Goal: Task Accomplishment & Management: Manage account settings

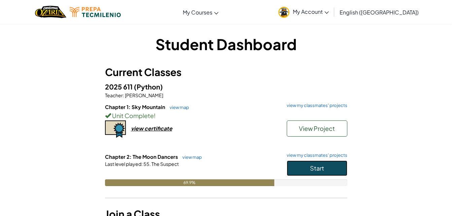
click at [333, 165] on button "Start" at bounding box center [317, 167] width 61 height 15
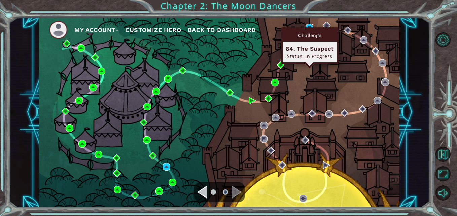
click at [308, 24] on img at bounding box center [308, 27] width 7 height 7
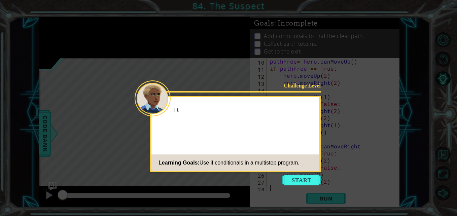
scroll to position [64, 0]
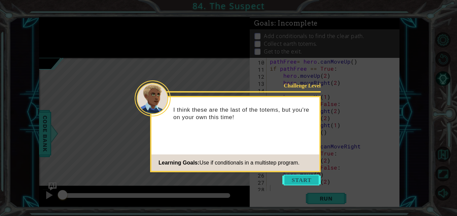
click at [300, 181] on button "Start" at bounding box center [301, 180] width 38 height 11
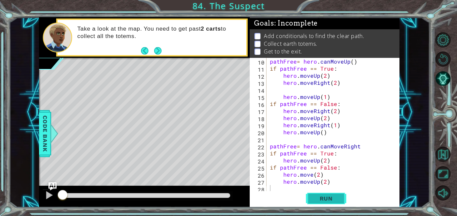
click at [322, 199] on span "Run" at bounding box center [326, 198] width 27 height 7
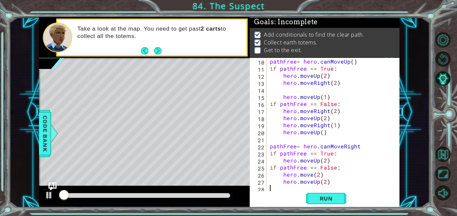
scroll to position [5, 0]
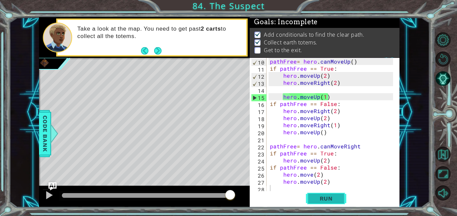
click at [336, 193] on button "Run" at bounding box center [326, 198] width 40 height 15
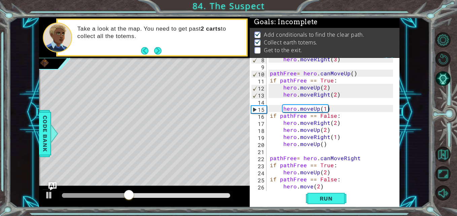
scroll to position [45, 0]
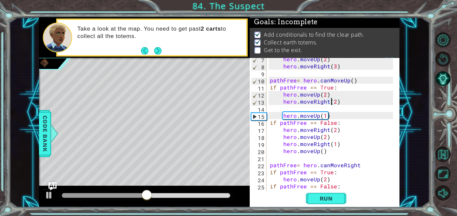
click at [332, 102] on div "hero . moveUp ( 2 ) hero . moveRight ( 3 ) pathFree = hero . canMoveUp ( ) if p…" at bounding box center [332, 130] width 128 height 148
click at [323, 195] on span "Run" at bounding box center [326, 198] width 27 height 7
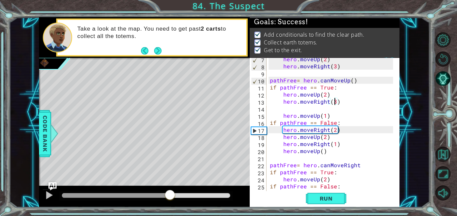
click at [170, 175] on div "methods hero use(thing) moveUp(steps) moveDown(steps) moveLeft(steps) moveRight…" at bounding box center [219, 112] width 360 height 190
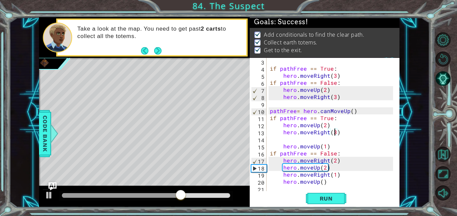
scroll to position [0, 0]
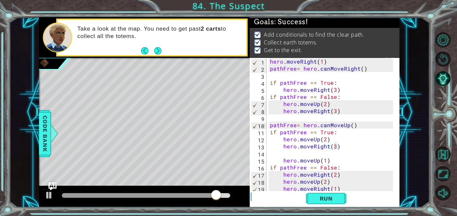
click at [269, 62] on div "hero.moveRight(3) 1 2 3 4 5 6 7 8 9 10 11 12 13 14 15 16 17 18 19 20 hero . mov…" at bounding box center [324, 125] width 148 height 134
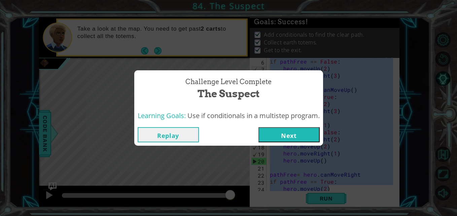
scroll to position [64, 0]
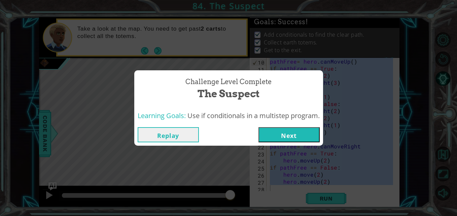
drag, startPoint x: 269, startPoint y: 62, endPoint x: 332, endPoint y: 226, distance: 176.3
click at [332, 216] on html "1 ההההההההההההההההההההההההההההההההההההההההההההההההההההההההההההההההההההההההההההה…" at bounding box center [228, 108] width 457 height 216
drag, startPoint x: 339, startPoint y: 155, endPoint x: 183, endPoint y: 132, distance: 157.9
click at [183, 132] on button "Replay" at bounding box center [168, 134] width 61 height 15
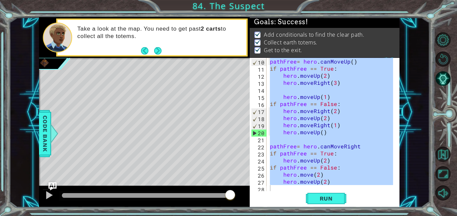
type textarea "hero.moveUp(2)"
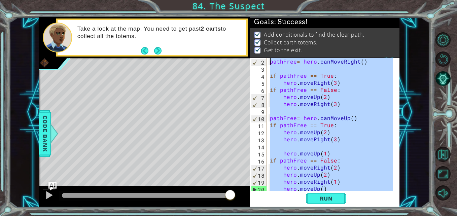
scroll to position [0, 0]
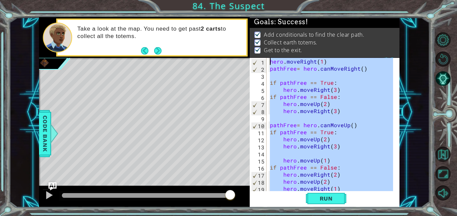
drag, startPoint x: 331, startPoint y: 187, endPoint x: 267, endPoint y: 34, distance: 165.8
click at [267, 34] on div "Goals : Success! Add conditionals to find the clear path. Collect earth totems.…" at bounding box center [325, 112] width 150 height 190
click at [311, 194] on button "Run" at bounding box center [326, 198] width 40 height 15
type textarea "hero.moveRight(1)"
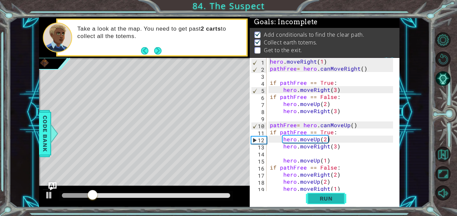
click at [315, 200] on span "Run" at bounding box center [326, 198] width 27 height 7
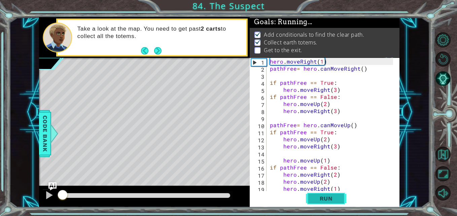
click at [315, 200] on span "Run" at bounding box center [326, 198] width 27 height 7
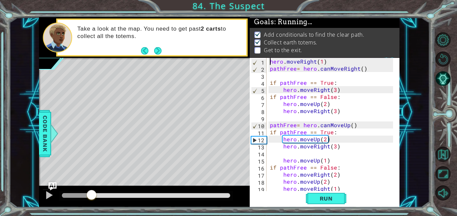
drag, startPoint x: 64, startPoint y: 193, endPoint x: 233, endPoint y: 194, distance: 168.9
click at [98, 194] on div at bounding box center [91, 195] width 12 height 12
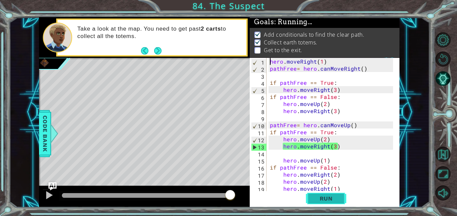
click at [326, 197] on span "Run" at bounding box center [326, 198] width 27 height 7
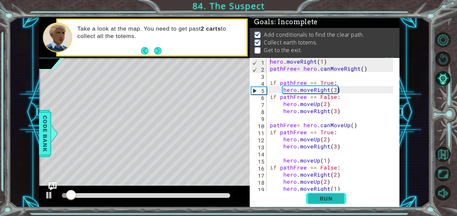
click at [326, 197] on span "Run" at bounding box center [326, 198] width 27 height 7
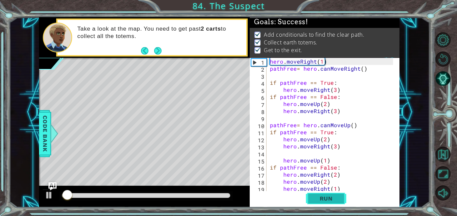
click at [326, 197] on span "Run" at bounding box center [326, 198] width 27 height 7
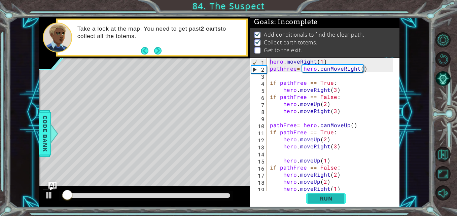
click at [326, 197] on span "Run" at bounding box center [326, 198] width 27 height 7
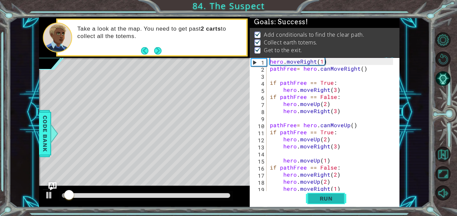
click at [326, 197] on span "Run" at bounding box center [326, 198] width 27 height 7
click at [46, 194] on div at bounding box center [49, 195] width 9 height 9
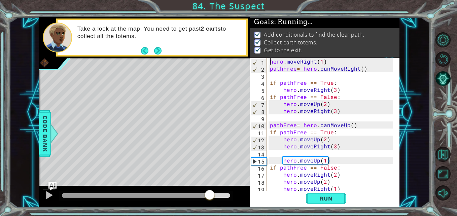
drag, startPoint x: 75, startPoint y: 196, endPoint x: 216, endPoint y: 194, distance: 140.7
click at [216, 194] on div at bounding box center [210, 195] width 12 height 12
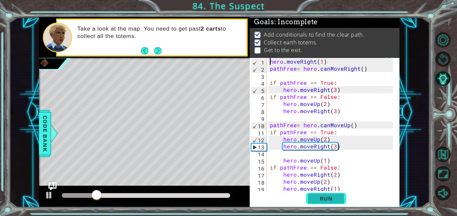
click at [326, 192] on button "Run" at bounding box center [326, 198] width 40 height 15
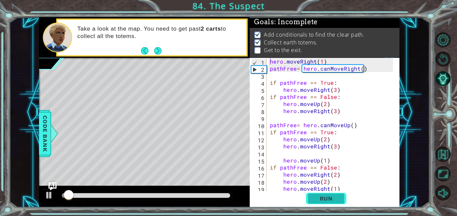
click at [327, 200] on span "Run" at bounding box center [326, 198] width 27 height 7
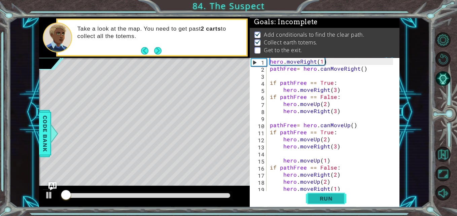
click at [327, 200] on span "Run" at bounding box center [326, 198] width 27 height 7
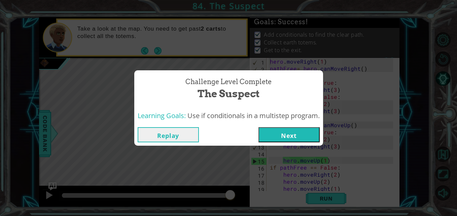
click at [277, 135] on button "Next" at bounding box center [288, 134] width 61 height 15
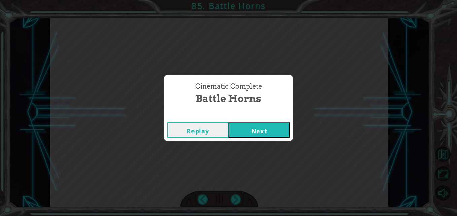
click at [262, 130] on button "Next" at bounding box center [258, 129] width 61 height 15
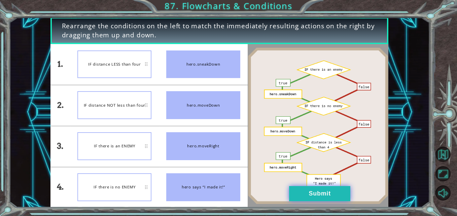
click at [338, 193] on button "Submit" at bounding box center [319, 193] width 61 height 15
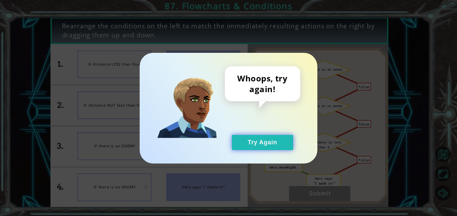
click at [257, 140] on button "Try Again" at bounding box center [262, 142] width 61 height 15
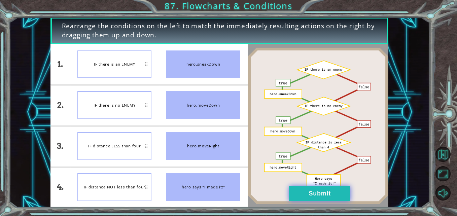
click at [316, 187] on button "Submit" at bounding box center [319, 193] width 61 height 15
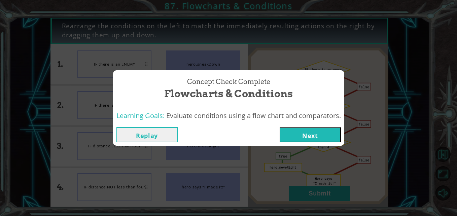
click at [315, 134] on button "Next" at bounding box center [310, 134] width 61 height 15
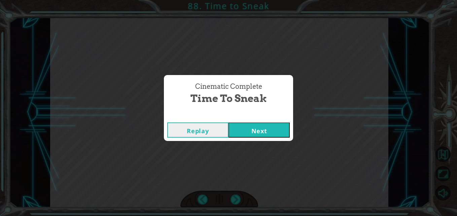
click at [272, 123] on button "Next" at bounding box center [258, 129] width 61 height 15
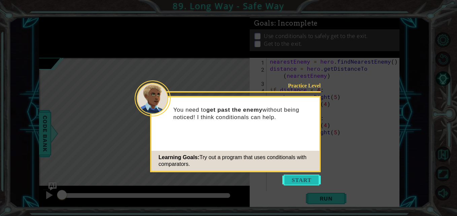
click at [299, 181] on button "Start" at bounding box center [301, 180] width 38 height 11
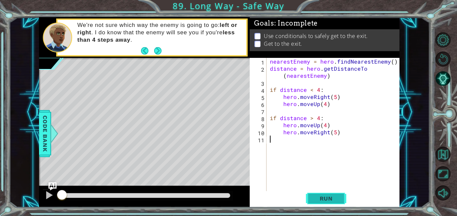
click at [325, 198] on span "Run" at bounding box center [326, 198] width 27 height 7
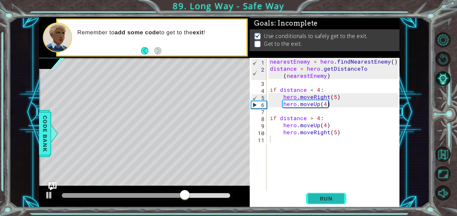
click at [325, 198] on span "Run" at bounding box center [326, 198] width 27 height 7
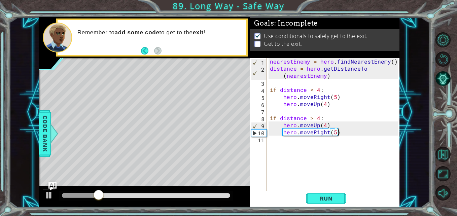
click at [339, 132] on div "nearestEnemy = hero . findNearestEnemy ( ) distance = hero . getDistanceTo ( ne…" at bounding box center [334, 132] width 133 height 148
type textarea "hero.moveRight(5)"
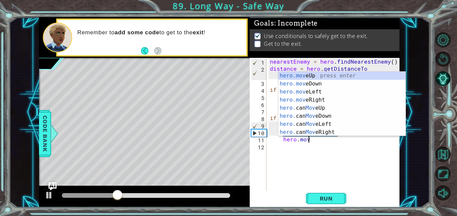
scroll to position [0, 2]
click at [319, 74] on div "hero.move Up press enter hero.move Down press enter hero.move Left press enter …" at bounding box center [341, 112] width 127 height 81
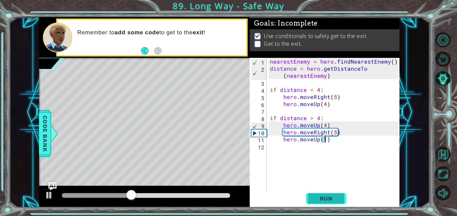
type textarea "hero.moveUp(1)"
click at [323, 195] on span "Run" at bounding box center [326, 198] width 27 height 7
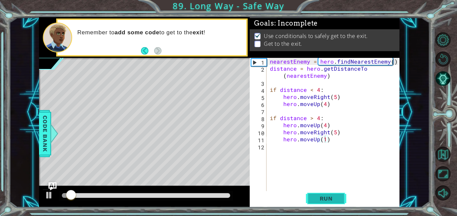
click at [317, 200] on span "Run" at bounding box center [326, 198] width 27 height 7
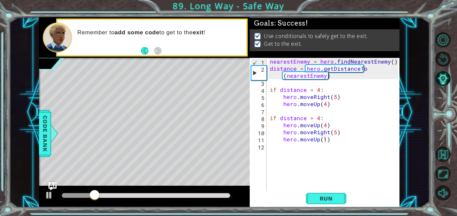
drag, startPoint x: 85, startPoint y: 188, endPoint x: 101, endPoint y: 194, distance: 16.6
click at [101, 194] on div at bounding box center [144, 197] width 211 height 22
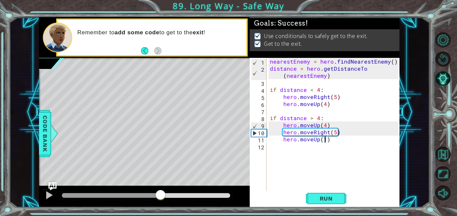
drag, startPoint x: 101, startPoint y: 194, endPoint x: 162, endPoint y: 193, distance: 60.9
click at [162, 193] on div at bounding box center [160, 195] width 12 height 12
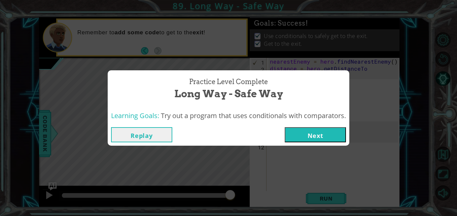
click at [316, 132] on button "Next" at bounding box center [315, 134] width 61 height 15
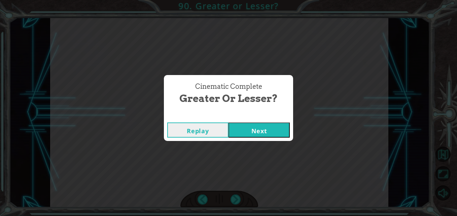
click at [263, 130] on button "Next" at bounding box center [258, 129] width 61 height 15
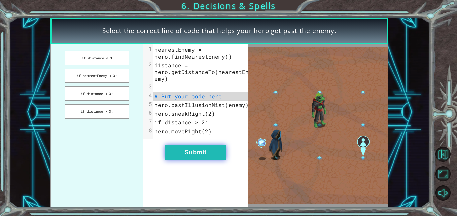
click at [197, 157] on button "Submit" at bounding box center [195, 152] width 61 height 15
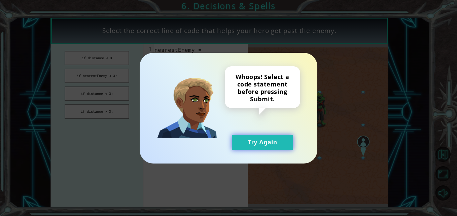
click at [241, 139] on button "Try Again" at bounding box center [262, 142] width 61 height 15
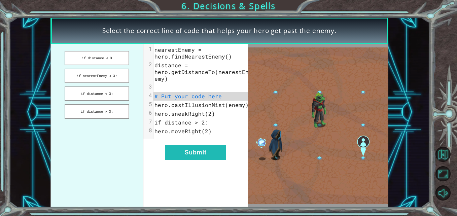
drag, startPoint x: 99, startPoint y: 52, endPoint x: 170, endPoint y: 85, distance: 78.6
click at [170, 85] on div "if distance < 3 if nearestEnemy < 3: if distance < 3: if distance > 3: xxxxxxxx…" at bounding box center [148, 125] width 197 height 163
click at [110, 55] on button "if distance < 3" at bounding box center [97, 58] width 65 height 14
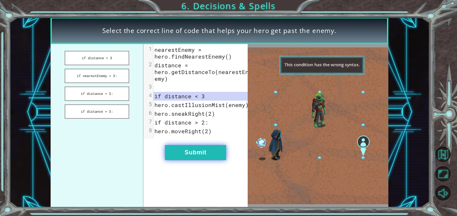
click at [202, 154] on button "Submit" at bounding box center [195, 152] width 61 height 15
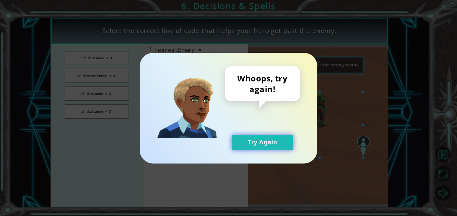
click at [280, 144] on button "Try Again" at bounding box center [262, 142] width 61 height 15
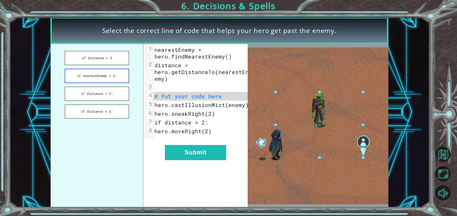
click at [114, 78] on button "if nearestEnemy < 3:" at bounding box center [97, 76] width 65 height 14
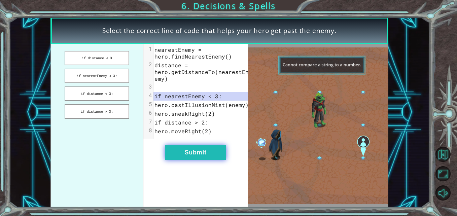
click at [178, 157] on button "Submit" at bounding box center [195, 152] width 61 height 15
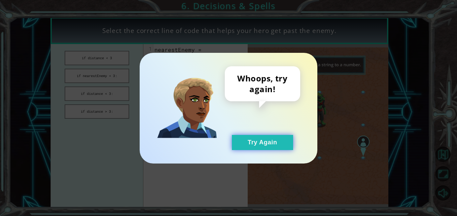
click at [271, 137] on button "Try Again" at bounding box center [262, 142] width 61 height 15
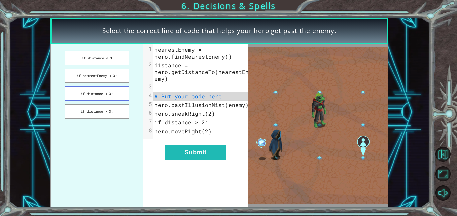
click at [100, 89] on button "if distance < 3:" at bounding box center [97, 93] width 65 height 14
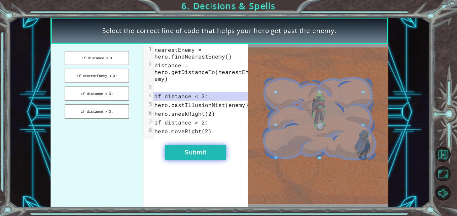
click at [186, 158] on button "Submit" at bounding box center [195, 152] width 61 height 15
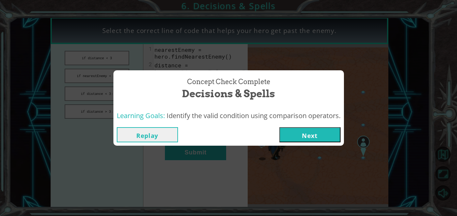
click at [287, 141] on button "Next" at bounding box center [309, 134] width 61 height 15
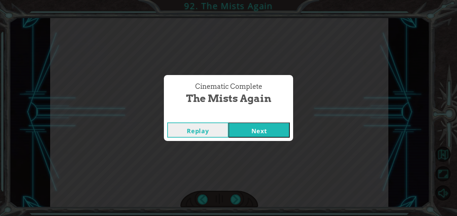
click at [276, 133] on button "Next" at bounding box center [258, 129] width 61 height 15
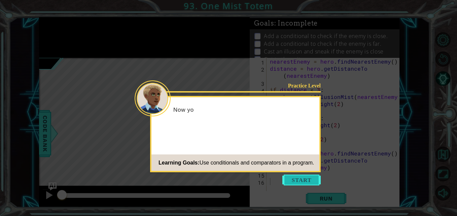
click at [288, 177] on button "Start" at bounding box center [301, 180] width 38 height 11
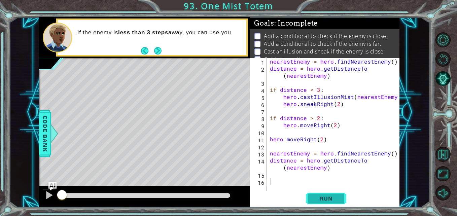
click at [326, 197] on span "Run" at bounding box center [326, 198] width 27 height 7
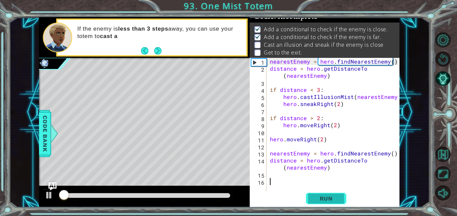
scroll to position [9, 0]
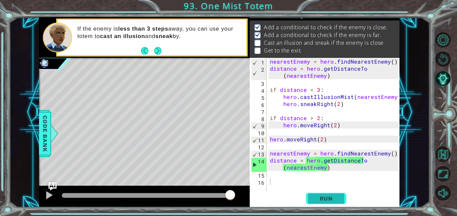
click at [326, 197] on span "Run" at bounding box center [326, 198] width 27 height 7
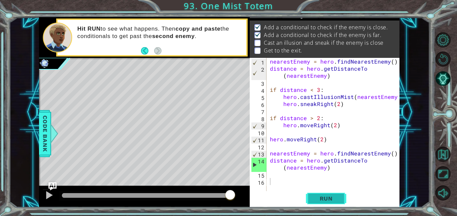
click at [326, 197] on span "Run" at bounding box center [326, 198] width 27 height 7
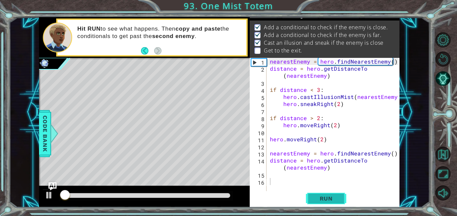
click at [312, 203] on button "Run" at bounding box center [326, 198] width 40 height 15
click at [313, 201] on span "Run" at bounding box center [326, 198] width 27 height 7
click at [319, 195] on span "Run" at bounding box center [326, 198] width 27 height 7
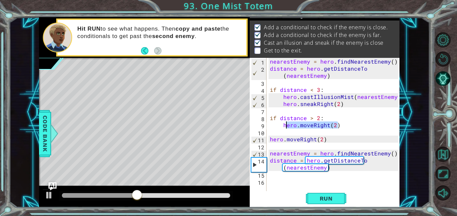
drag, startPoint x: 339, startPoint y: 126, endPoint x: 282, endPoint y: 127, distance: 57.5
click at [282, 127] on div "nearestEnemy = hero . findNearestEnemy ( ) distance = hero . getDistanceTo ( ne…" at bounding box center [334, 132] width 133 height 148
type textarea "hero.moveRight(2)"
click at [287, 174] on div "nearestEnemy = hero . findNearestEnemy ( ) distance = hero . getDistanceTo ( ne…" at bounding box center [334, 132] width 133 height 148
paste textarea "hero.moveRight(2)"
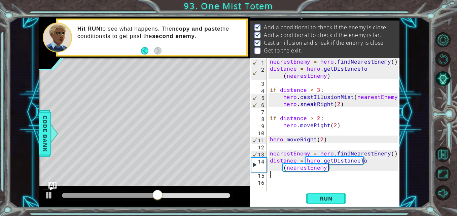
type textarea "hero.moveRight(2)"
click at [322, 195] on span "Run" at bounding box center [326, 198] width 27 height 7
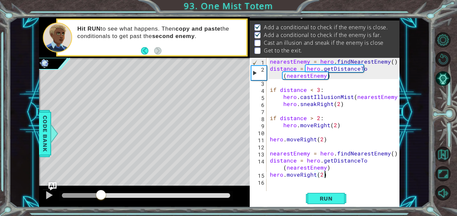
drag, startPoint x: 81, startPoint y: 194, endPoint x: 107, endPoint y: 190, distance: 26.1
click at [101, 193] on div at bounding box center [81, 195] width 39 height 5
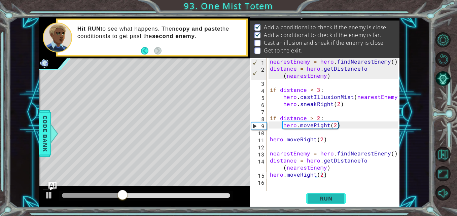
click at [329, 199] on span "Run" at bounding box center [326, 198] width 27 height 7
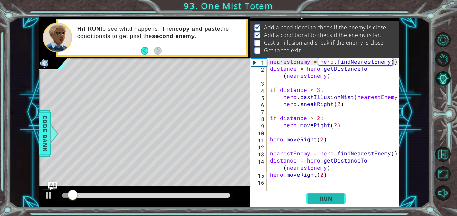
click at [329, 199] on span "Run" at bounding box center [326, 198] width 27 height 7
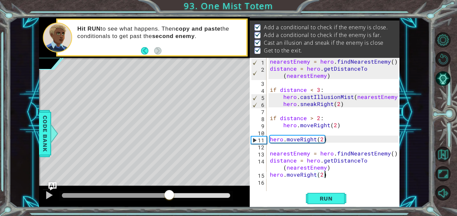
drag, startPoint x: 118, startPoint y: 196, endPoint x: 171, endPoint y: 192, distance: 53.0
click at [171, 192] on div at bounding box center [169, 195] width 12 height 12
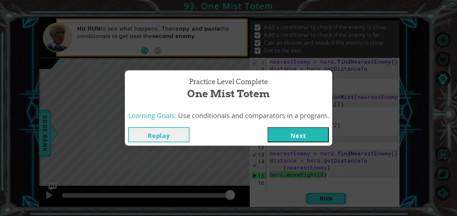
click at [294, 135] on button "Next" at bounding box center [297, 134] width 61 height 15
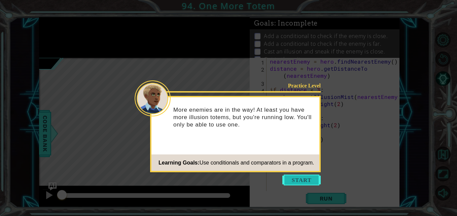
click at [295, 176] on button "Start" at bounding box center [301, 180] width 38 height 11
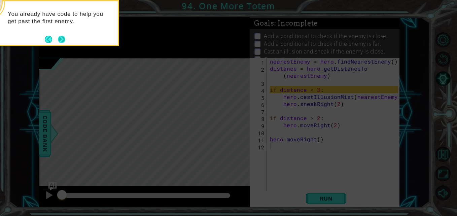
click at [62, 37] on button "Next" at bounding box center [62, 39] width 12 height 12
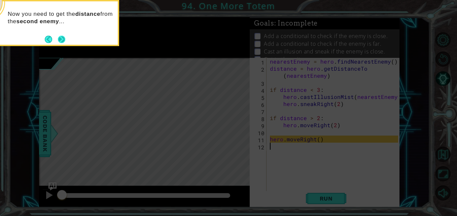
click at [65, 36] on button "Next" at bounding box center [61, 39] width 11 height 11
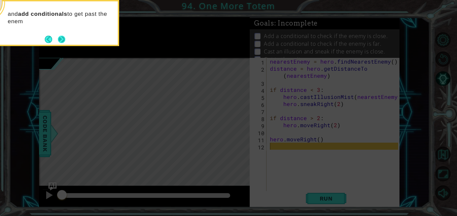
click at [65, 37] on button "Next" at bounding box center [61, 39] width 7 height 7
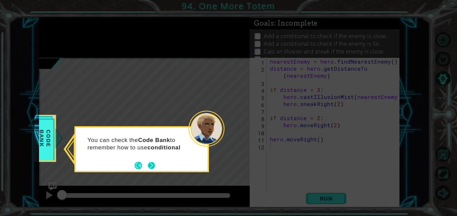
click at [151, 162] on button "Next" at bounding box center [151, 165] width 8 height 8
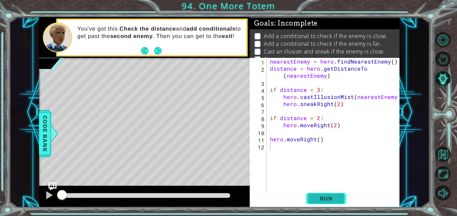
click at [329, 191] on button "Run" at bounding box center [326, 198] width 40 height 15
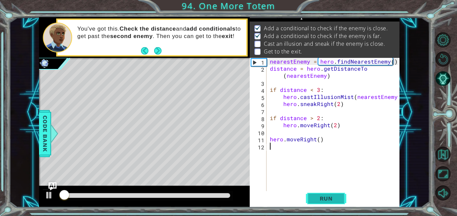
scroll to position [9, 0]
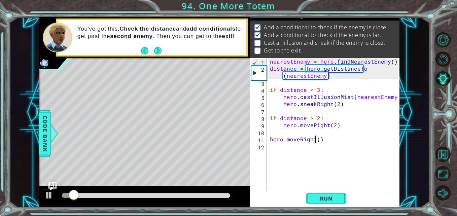
click at [316, 142] on div "nearestEnemy = hero . findNearestEnemy ( ) distance = hero . getDistanceTo ( ne…" at bounding box center [334, 132] width 133 height 148
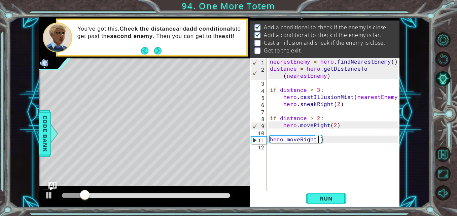
click at [320, 140] on div "nearestEnemy = hero . findNearestEnemy ( ) distance = hero . getDistanceTo ( ne…" at bounding box center [334, 132] width 133 height 148
type textarea "hero.moveRight(3)"
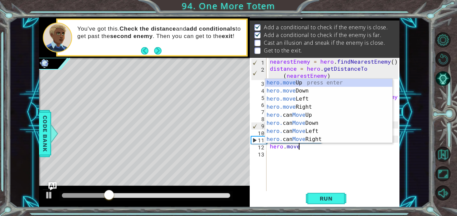
scroll to position [0, 2]
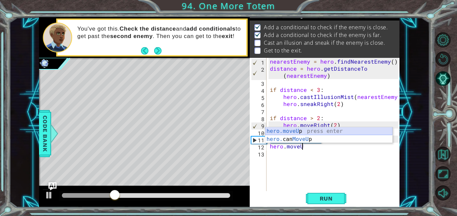
click at [321, 129] on div "hero.moveU p press enter hero. can MoveU p press enter" at bounding box center [328, 143] width 127 height 32
type textarea "hero.moveUp(1)"
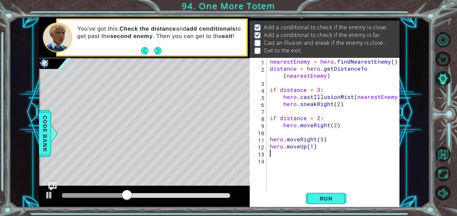
scroll to position [0, 0]
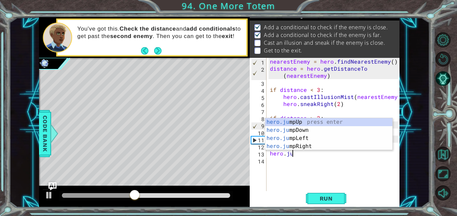
type textarea "hero.jum"
click at [296, 121] on div "hero.jum pUp press enter hero.jum pDown press enter hero.jum pLeft press enter …" at bounding box center [328, 142] width 127 height 48
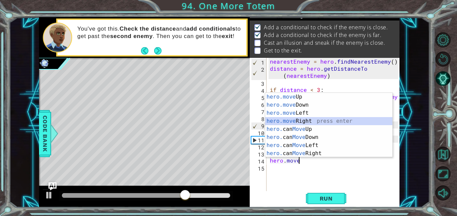
click at [296, 121] on div "hero.move Up press enter hero.move Down press enter hero.move Left press enter …" at bounding box center [328, 133] width 127 height 81
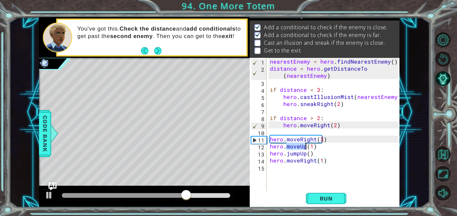
click at [296, 121] on div "nearestEnemy = hero . findNearestEnemy ( ) distance = hero . getDistanceTo ( ne…" at bounding box center [334, 132] width 133 height 148
drag, startPoint x: 329, startPoint y: 161, endPoint x: 302, endPoint y: 162, distance: 26.9
click at [302, 162] on div "nearestEnemy = hero . findNearestEnemy ( ) distance = hero . getDistanceTo ( ne…" at bounding box center [334, 132] width 133 height 148
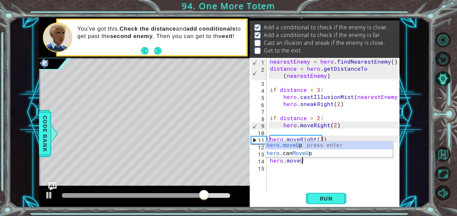
scroll to position [0, 2]
click at [300, 145] on div "hero.moveUp press enter hero. can MoveUp press enter" at bounding box center [328, 157] width 127 height 32
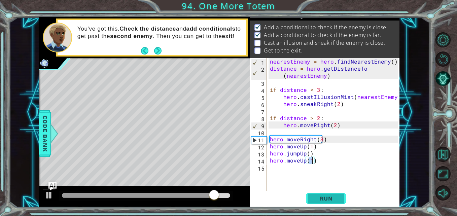
click at [323, 201] on span "Run" at bounding box center [326, 198] width 27 height 7
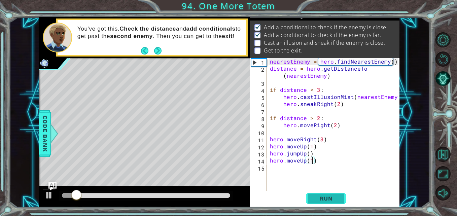
click at [323, 201] on span "Run" at bounding box center [326, 198] width 27 height 7
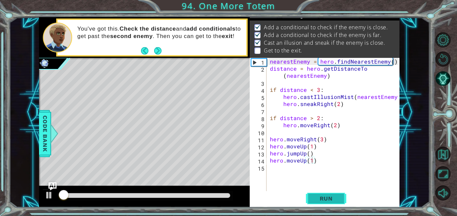
click at [323, 201] on span "Run" at bounding box center [326, 198] width 27 height 7
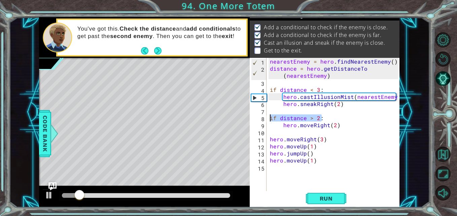
drag, startPoint x: 326, startPoint y: 118, endPoint x: 269, endPoint y: 118, distance: 57.5
click at [269, 118] on div "nearestEnemy = hero . findNearestEnemy ( ) distance = hero . getDistanceTo ( ne…" at bounding box center [334, 132] width 133 height 148
type textarea "if distance > 2:"
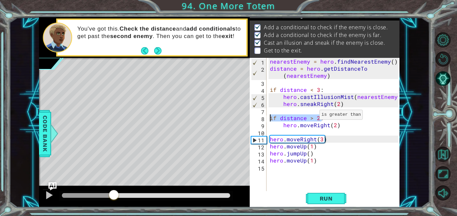
drag, startPoint x: 100, startPoint y: 193, endPoint x: 114, endPoint y: 196, distance: 14.2
click at [114, 196] on div at bounding box center [114, 195] width 12 height 12
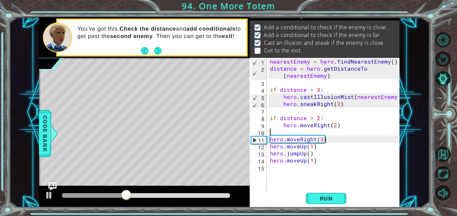
click at [329, 134] on div "nearestEnemy = hero . findNearestEnemy ( ) distance = hero . getDistanceTo ( ne…" at bounding box center [334, 132] width 133 height 148
click at [316, 198] on span "Run" at bounding box center [326, 198] width 27 height 7
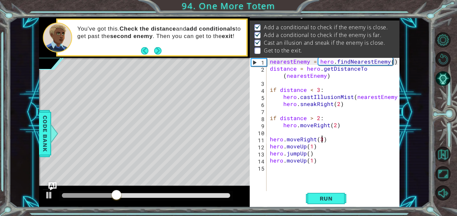
click at [321, 139] on div "nearestEnemy = hero . findNearestEnemy ( ) distance = hero . getDistanceTo ( ne…" at bounding box center [334, 132] width 133 height 148
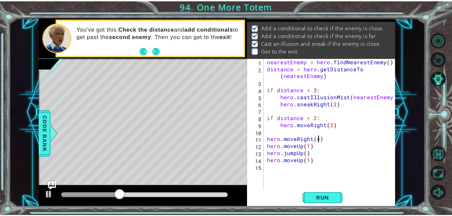
scroll to position [0, 3]
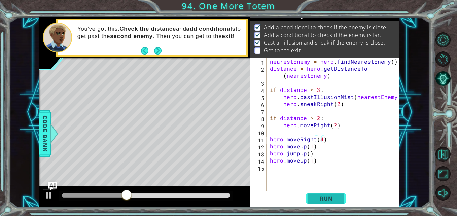
type textarea "hero.moveRight(4)"
click at [330, 201] on span "Run" at bounding box center [326, 198] width 27 height 7
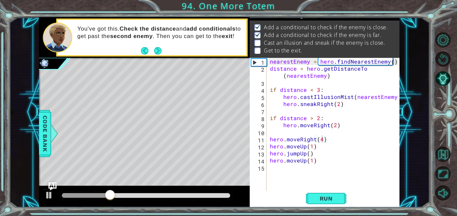
drag, startPoint x: 81, startPoint y: 192, endPoint x: 110, endPoint y: 194, distance: 29.3
click at [110, 194] on div at bounding box center [146, 195] width 174 height 9
drag, startPoint x: 110, startPoint y: 194, endPoint x: 240, endPoint y: 200, distance: 129.3
click at [240, 200] on div at bounding box center [144, 197] width 211 height 22
click at [311, 195] on button "Run" at bounding box center [326, 198] width 40 height 15
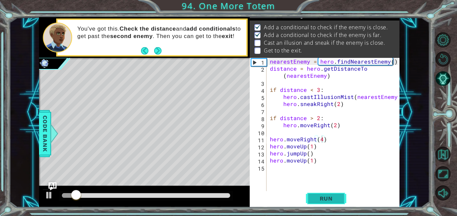
click at [311, 195] on button "Run" at bounding box center [326, 198] width 40 height 15
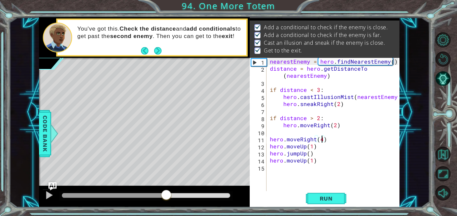
drag, startPoint x: 79, startPoint y: 194, endPoint x: 170, endPoint y: 208, distance: 91.9
click at [170, 208] on div "1 ההההההההההההההההההההההההההההההההההההההההההההההההההההההההההההההההההההההההההההה…" at bounding box center [228, 108] width 457 height 216
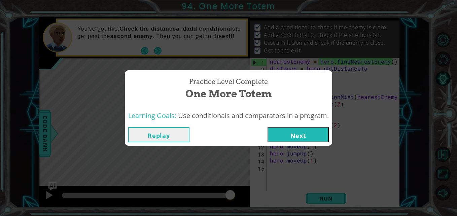
click at [286, 136] on button "Next" at bounding box center [297, 134] width 61 height 15
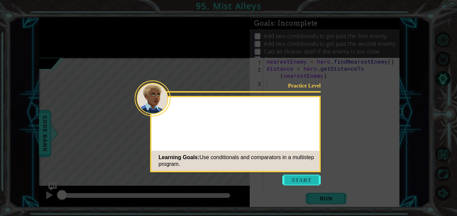
click at [308, 125] on div "Practice Level Learning Goals: Use conditionals and comparators in a multistep …" at bounding box center [235, 134] width 171 height 76
click at [299, 178] on button "Start" at bounding box center [301, 180] width 38 height 11
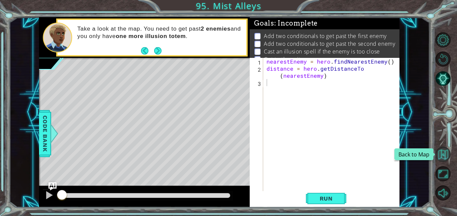
click at [446, 152] on button "Back to Map" at bounding box center [442, 154] width 15 height 15
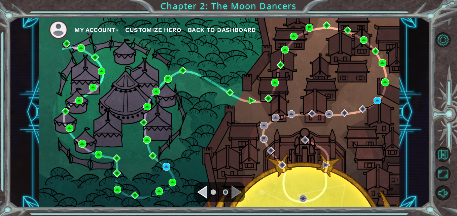
click at [117, 28] on button "My Account" at bounding box center [96, 30] width 44 height 10
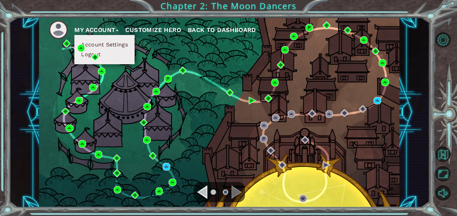
click at [129, 43] on button "Account Settings" at bounding box center [104, 44] width 50 height 7
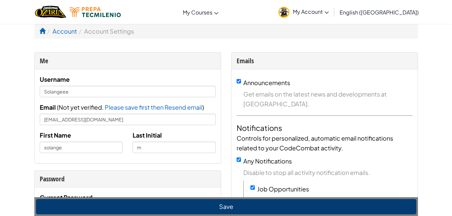
click at [329, 13] on span "My Account" at bounding box center [311, 11] width 36 height 7
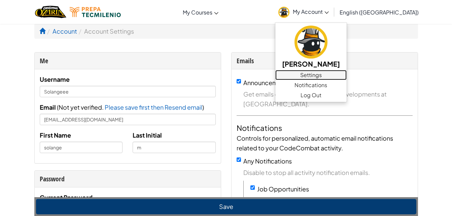
click at [345, 71] on link "Settings" at bounding box center [310, 75] width 71 height 10
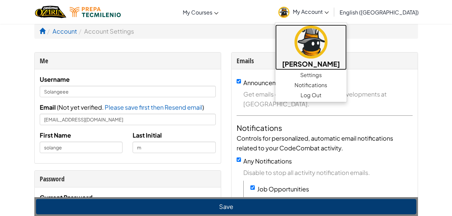
click at [340, 63] on h5 "[PERSON_NAME]" at bounding box center [311, 64] width 58 height 10
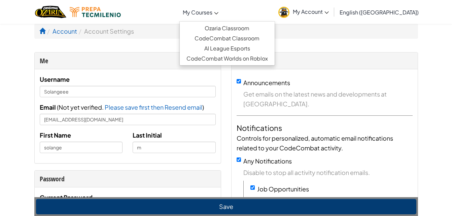
click at [212, 10] on span "My Courses" at bounding box center [198, 12] width 30 height 7
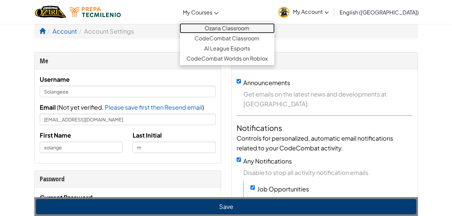
click at [265, 24] on link "Ozaria Classroom" at bounding box center [227, 28] width 95 height 10
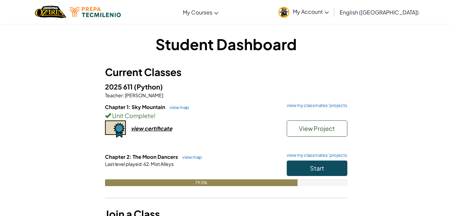
click at [332, 6] on link "My Account" at bounding box center [303, 11] width 57 height 21
